Goal: Task Accomplishment & Management: Manage account settings

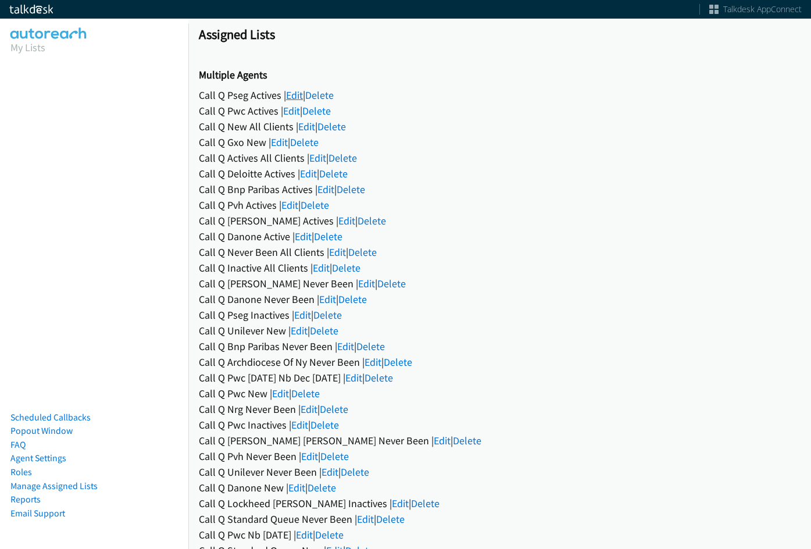
click at [292, 96] on link "Edit" at bounding box center [294, 94] width 17 height 13
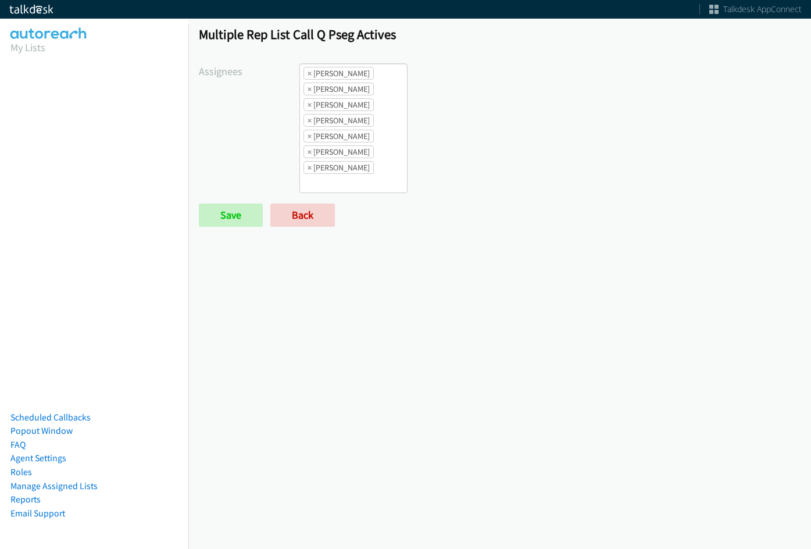
click at [378, 106] on ul "× [PERSON_NAME] × [PERSON_NAME] × [PERSON_NAME] × [PERSON_NAME] × [PERSON_NAME]…" at bounding box center [353, 128] width 107 height 128
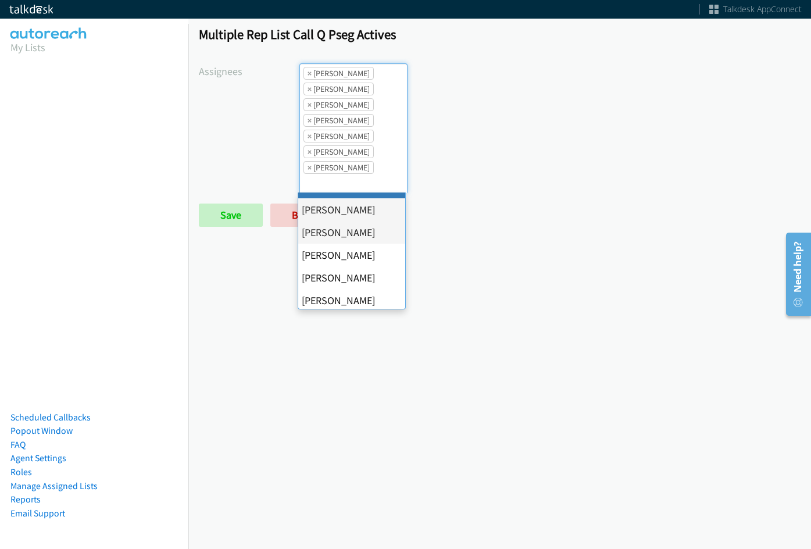
scroll to position [224, 0]
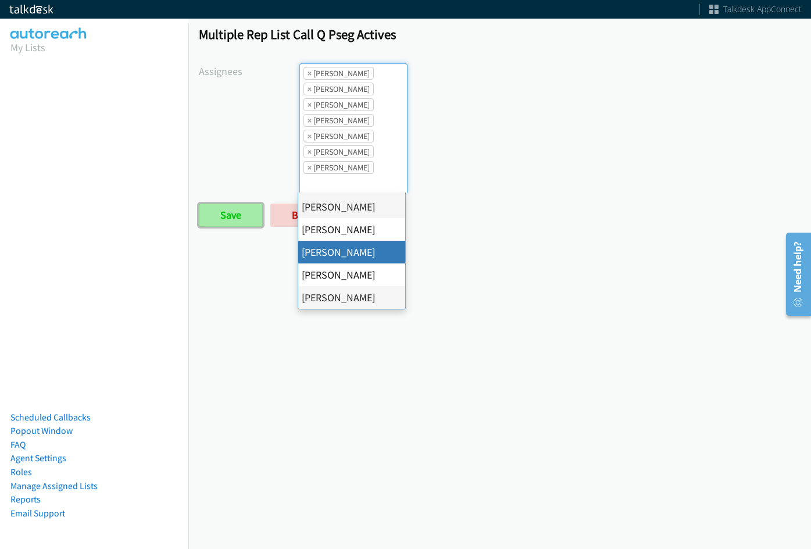
click at [230, 205] on input "Save" at bounding box center [231, 214] width 64 height 23
